Goal: Check status: Check status

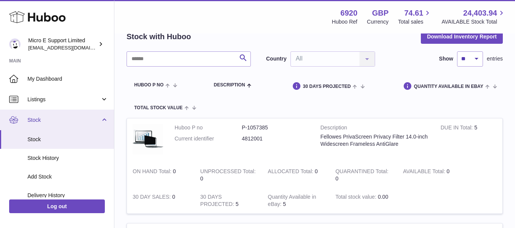
click at [91, 117] on span "Stock" at bounding box center [63, 120] width 73 height 7
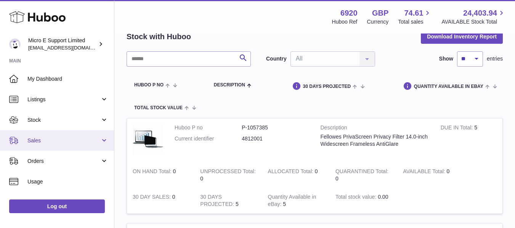
click at [71, 138] on span "Sales" at bounding box center [63, 140] width 73 height 7
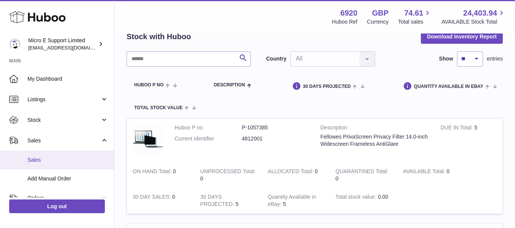
click at [37, 158] on span "Sales" at bounding box center [67, 160] width 81 height 7
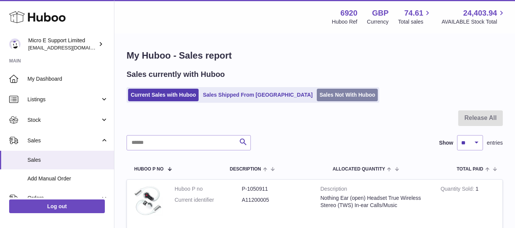
click at [317, 98] on link "Sales Not With Huboo" at bounding box center [347, 95] width 61 height 13
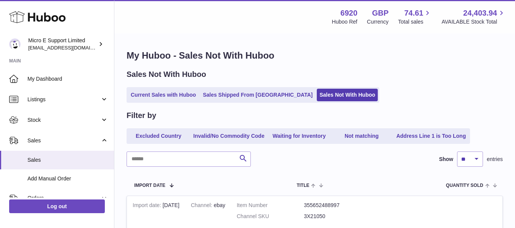
click at [400, 88] on div "Current Sales with Huboo Sales Shipped From Huboo Sales Not With Huboo" at bounding box center [314, 95] width 376 height 16
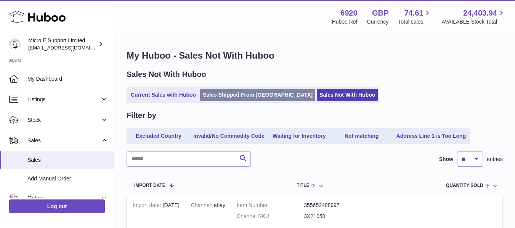
click at [248, 91] on link "Sales Shipped From [GEOGRAPHIC_DATA]" at bounding box center [257, 95] width 115 height 13
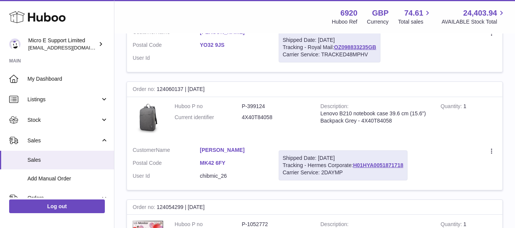
scroll to position [1197, 0]
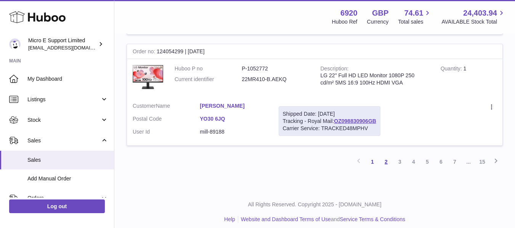
click at [385, 158] on link "2" at bounding box center [386, 162] width 14 height 14
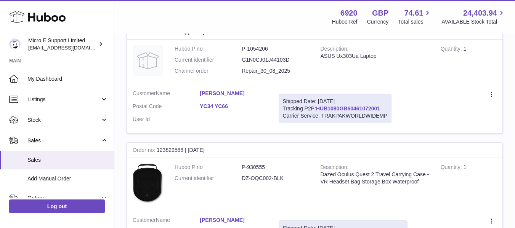
scroll to position [1225, 0]
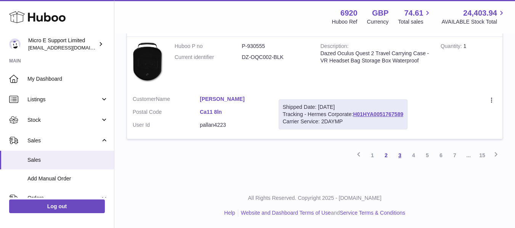
click at [400, 154] on link "3" at bounding box center [400, 156] width 14 height 14
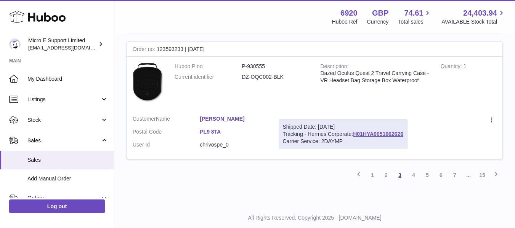
scroll to position [1226, 0]
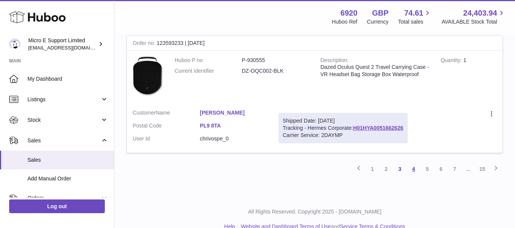
click at [415, 162] on link "4" at bounding box center [413, 169] width 14 height 14
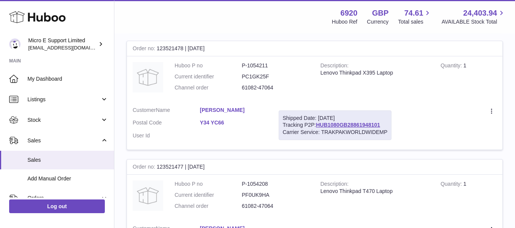
scroll to position [1113, 0]
click at [340, 125] on link "HUB1080GB28861948101" at bounding box center [348, 125] width 64 height 6
click at [373, 126] on link "HUB1080GB28861948101" at bounding box center [348, 125] width 64 height 6
